Goal: Information Seeking & Learning: Understand process/instructions

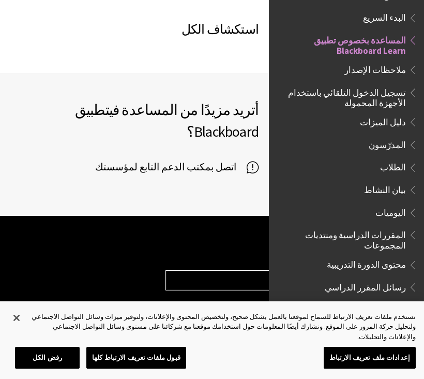
scroll to position [92, 0]
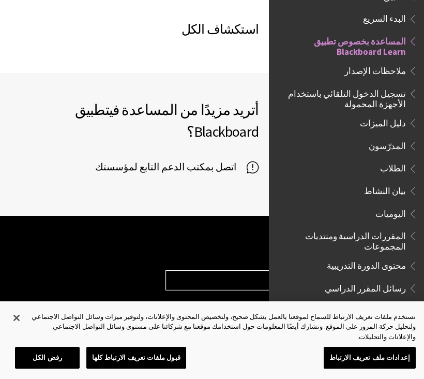
click at [359, 93] on span "تسجيل الدخول التلقائي باستخدام الأجهزة المحمولة" at bounding box center [343, 97] width 125 height 24
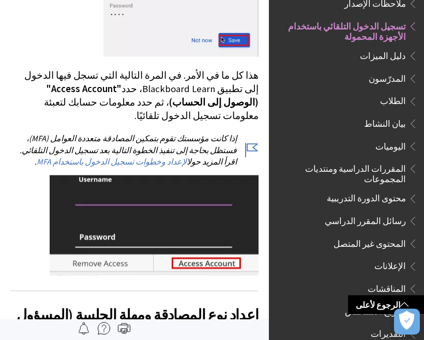
scroll to position [1407, 0]
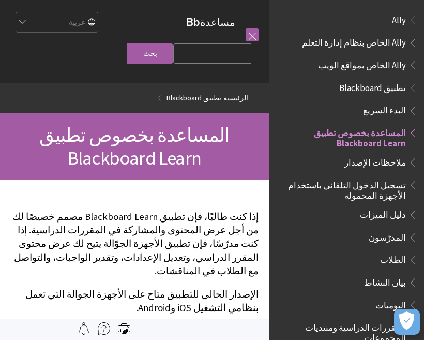
click at [375, 84] on span "تطبيق Blackboard" at bounding box center [372, 86] width 67 height 14
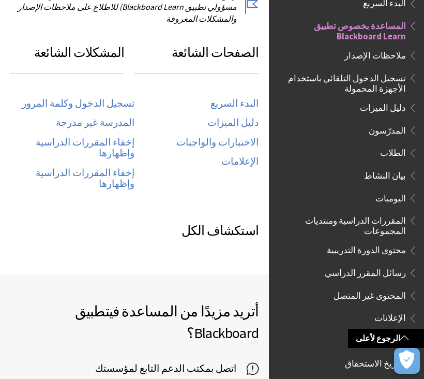
scroll to position [556, 0]
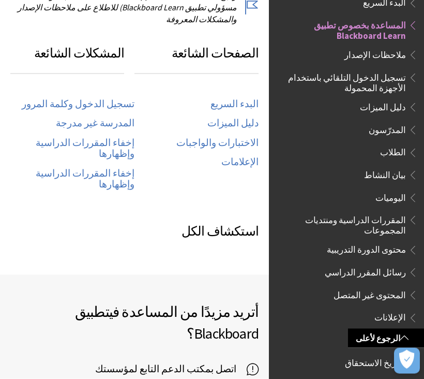
click at [112, 98] on link "تسجيل الدخول وكلمة المرور" at bounding box center [78, 104] width 113 height 12
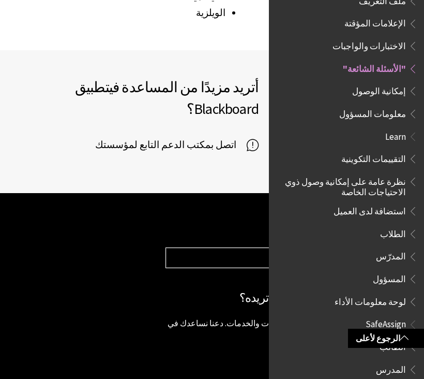
scroll to position [1825, 0]
